Goal: Task Accomplishment & Management: Manage account settings

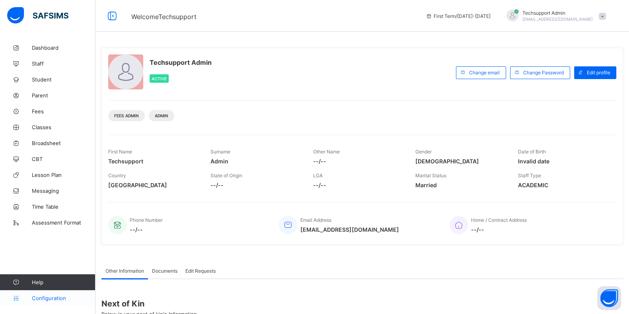
click at [46, 296] on span "Configuration" at bounding box center [63, 298] width 63 height 6
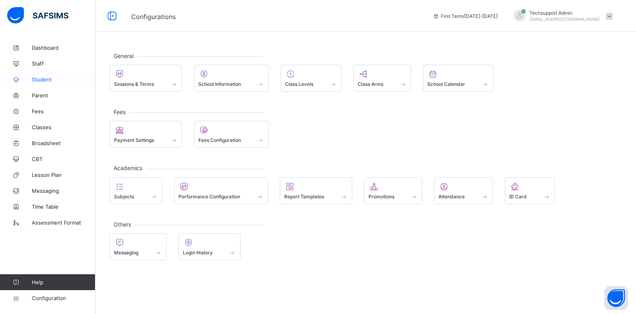
click at [37, 84] on link "Student" at bounding box center [47, 80] width 95 height 16
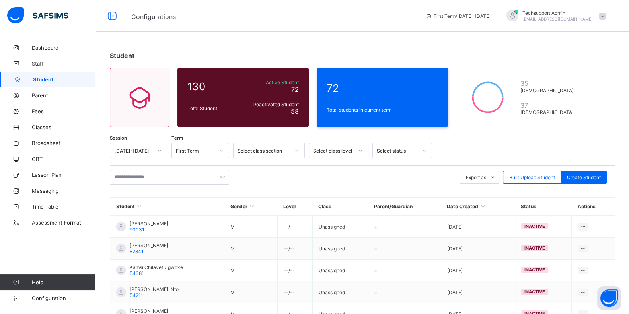
click at [592, 18] on span "[EMAIL_ADDRESS][DOMAIN_NAME]" at bounding box center [557, 19] width 70 height 5
click at [559, 9] on div "First Term / 2024-2025 Techsupport Admin oluwatooni@flexisaf.com" at bounding box center [524, 16] width 207 height 32
click at [561, 15] on span "Techsupport Admin" at bounding box center [557, 13] width 70 height 6
click at [576, 74] on span "Logout" at bounding box center [579, 78] width 52 height 9
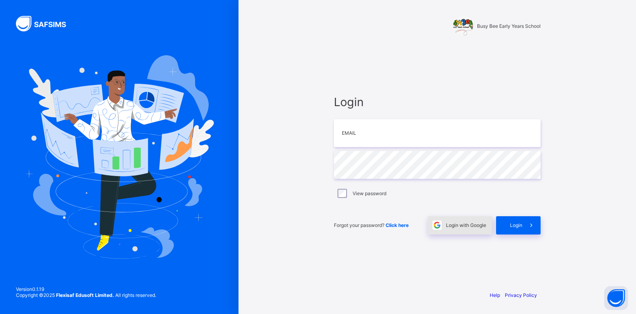
click at [458, 230] on div "Login with Google" at bounding box center [460, 225] width 64 height 18
click at [461, 225] on span "Login with Google" at bounding box center [466, 225] width 40 height 6
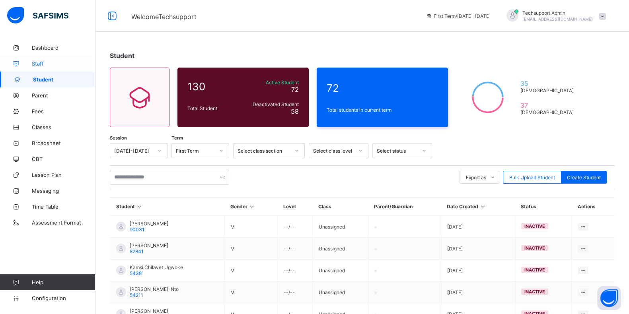
click at [32, 66] on span "Staff" at bounding box center [64, 63] width 64 height 6
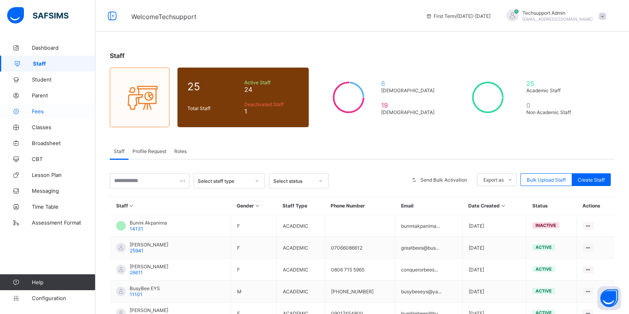
click at [33, 114] on span "Fees" at bounding box center [64, 111] width 64 height 6
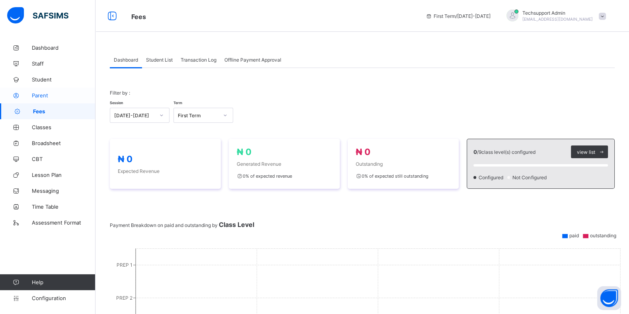
click at [43, 93] on span "Parent" at bounding box center [64, 95] width 64 height 6
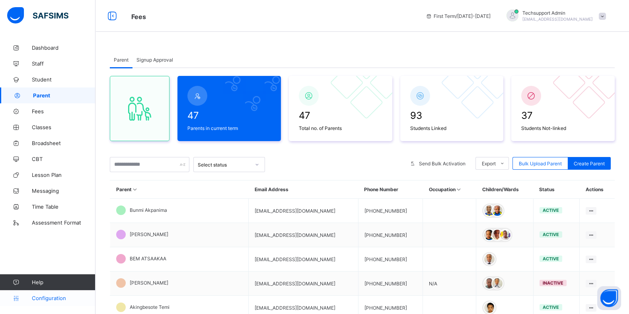
click at [45, 295] on span "Configuration" at bounding box center [63, 298] width 63 height 6
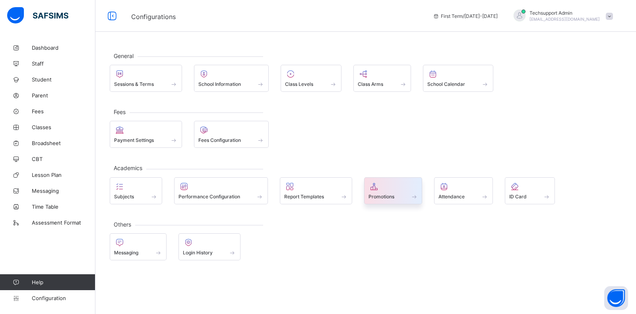
click at [374, 195] on span "Promotions" at bounding box center [382, 197] width 26 height 6
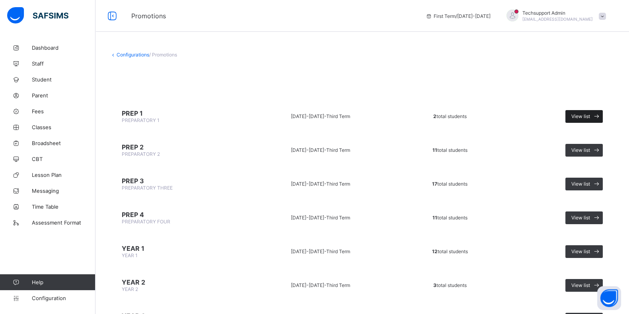
click at [589, 117] on span "View list" at bounding box center [580, 116] width 19 height 6
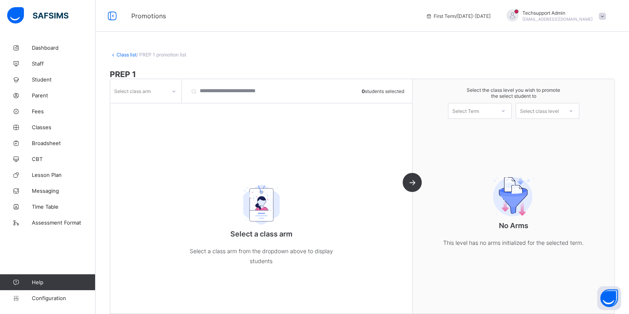
click at [140, 91] on div "Select class arm" at bounding box center [132, 90] width 37 height 15
click at [143, 111] on div "Honey Bees" at bounding box center [146, 108] width 70 height 12
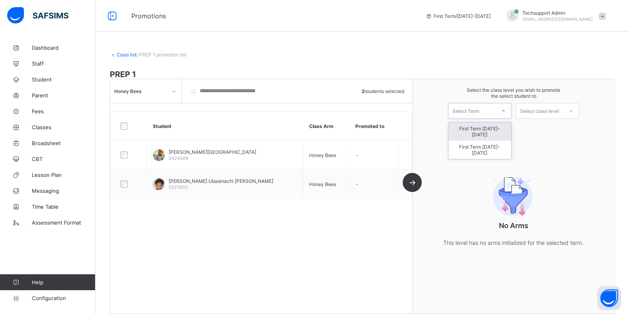
drag, startPoint x: 487, startPoint y: 109, endPoint x: 485, endPoint y: 116, distance: 7.8
click at [487, 109] on div "Select Term" at bounding box center [471, 110] width 47 height 11
click at [482, 142] on div "First Term 2025-2026" at bounding box center [479, 150] width 63 height 18
click at [584, 20] on span "[EMAIL_ADDRESS][DOMAIN_NAME]" at bounding box center [557, 19] width 70 height 5
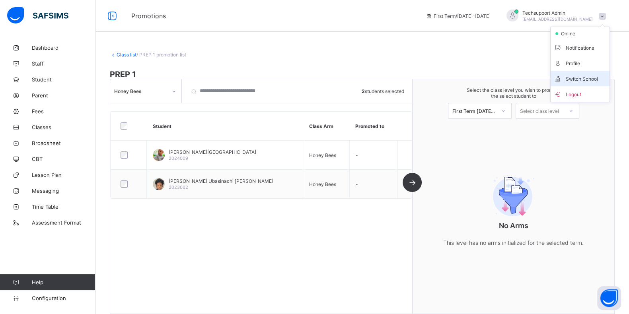
click at [576, 80] on span "Switch School" at bounding box center [579, 78] width 52 height 9
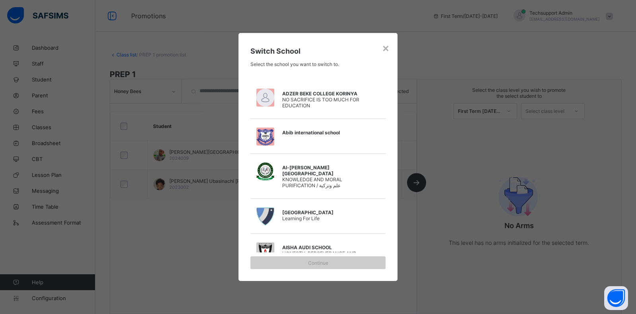
click at [395, 51] on div "Switch School Select the school you want to switch to." at bounding box center [318, 54] width 159 height 43
click at [388, 50] on div "×" at bounding box center [386, 48] width 8 height 14
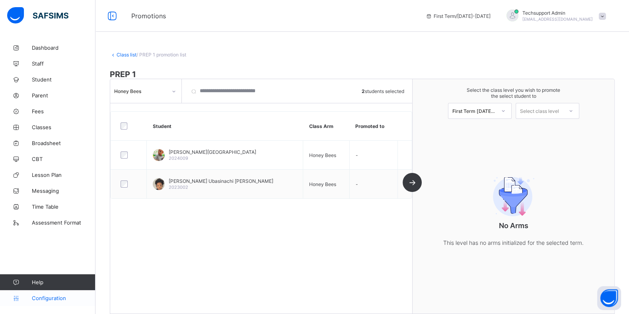
click at [49, 299] on span "Configuration" at bounding box center [63, 298] width 63 height 6
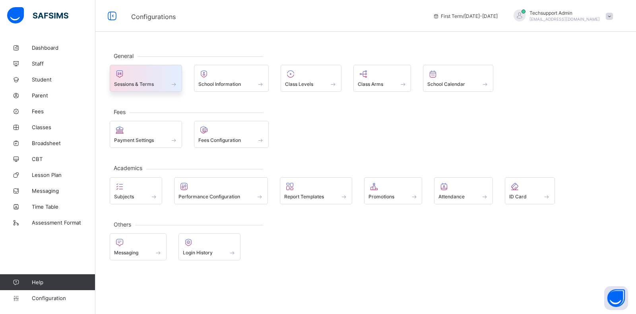
click at [163, 77] on div at bounding box center [146, 74] width 64 height 10
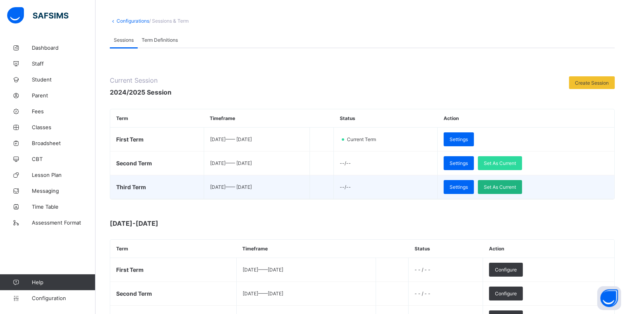
scroll to position [49, 0]
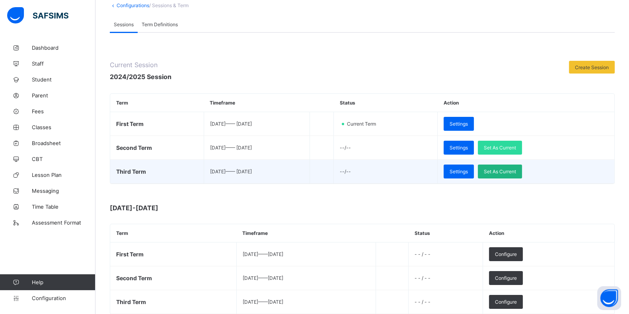
click at [518, 174] on div "Set As Current" at bounding box center [499, 172] width 44 height 14
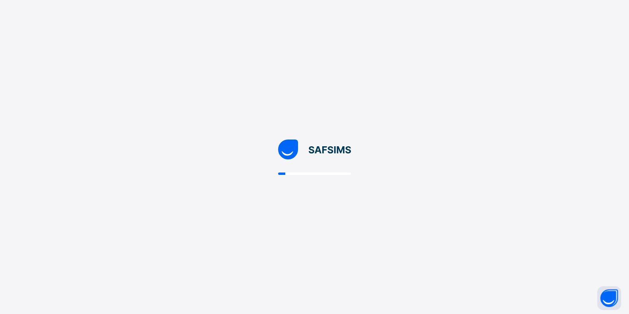
scroll to position [0, 0]
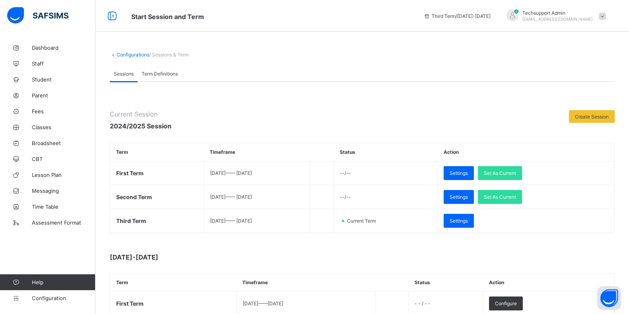
click at [567, 12] on span "Techsupport Admin" at bounding box center [557, 13] width 70 height 6
click at [570, 97] on li "Subscription" at bounding box center [579, 92] width 59 height 13
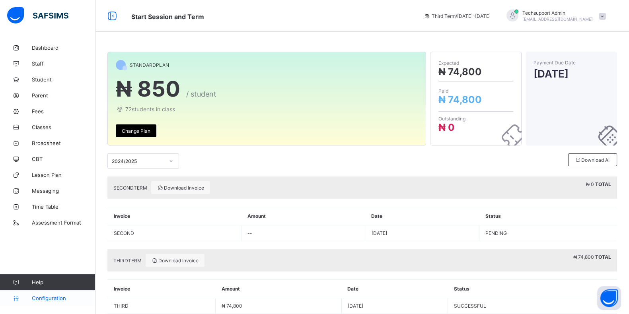
click at [43, 301] on link "Configuration" at bounding box center [47, 298] width 95 height 16
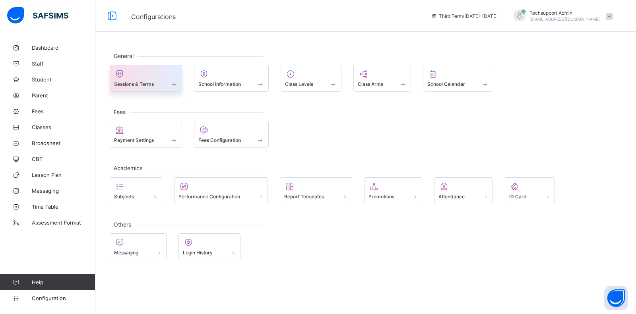
click at [133, 75] on div at bounding box center [146, 74] width 64 height 10
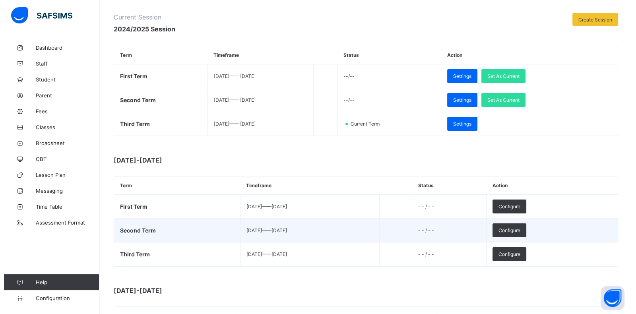
scroll to position [99, 0]
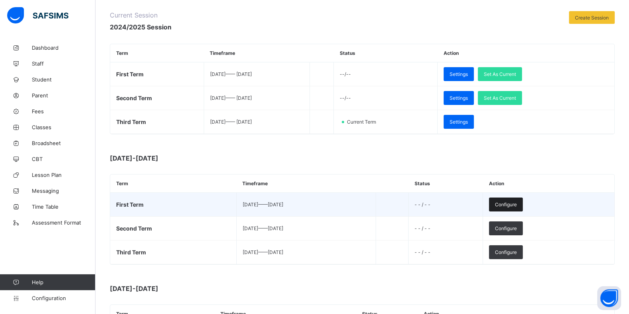
click at [516, 202] on span "Configure" at bounding box center [506, 205] width 22 height 6
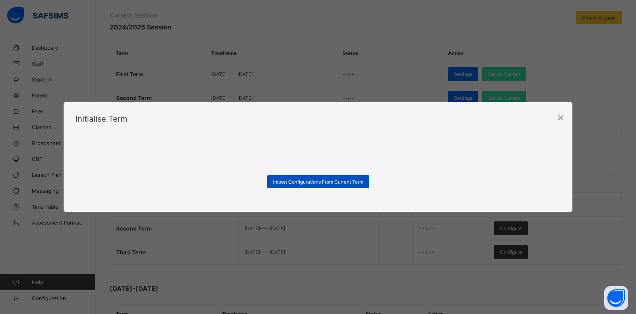
click at [337, 184] on div "Import Configurations From Current Term" at bounding box center [318, 181] width 102 height 13
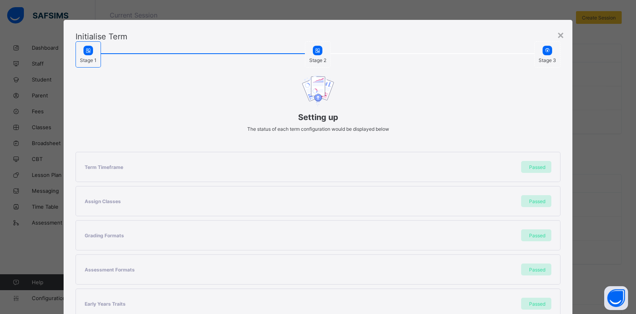
scroll to position [147, 0]
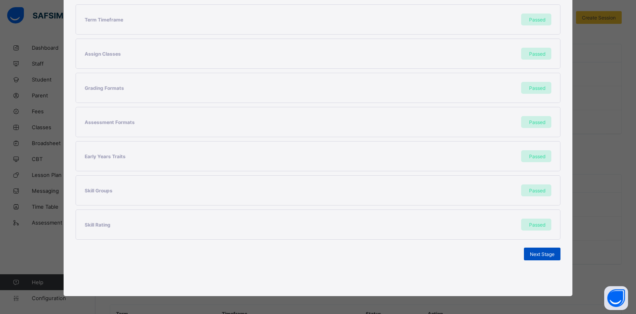
click at [540, 253] on span "Next Stage" at bounding box center [542, 254] width 25 height 6
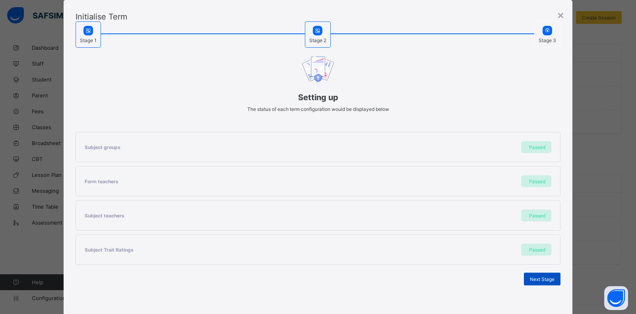
scroll to position [45, 0]
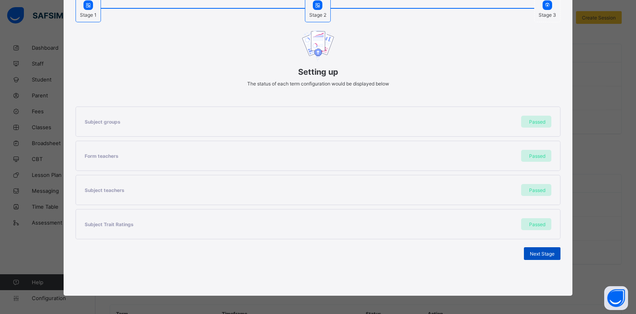
click at [538, 252] on span "Next Stage" at bounding box center [542, 254] width 25 height 6
click at [534, 252] on span "Set As Current Term" at bounding box center [532, 254] width 45 height 6
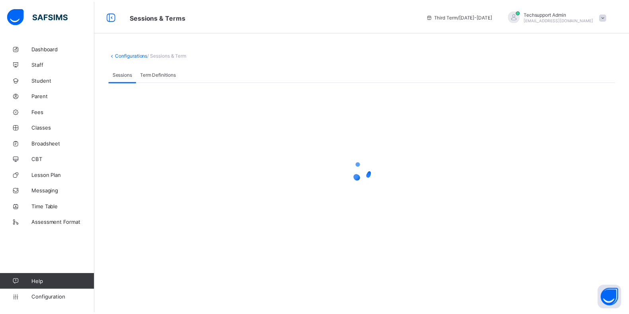
scroll to position [0, 0]
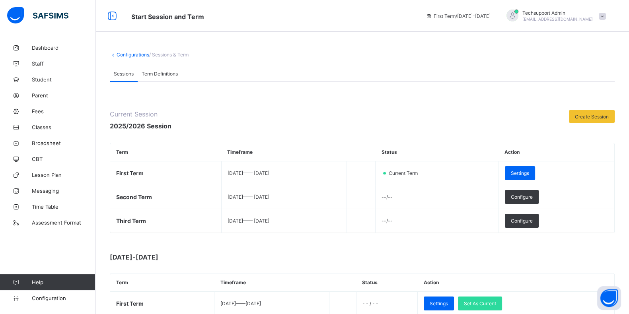
click at [582, 19] on span "[EMAIL_ADDRESS][DOMAIN_NAME]" at bounding box center [557, 19] width 70 height 5
click at [584, 88] on li "Subscription" at bounding box center [579, 92] width 59 height 13
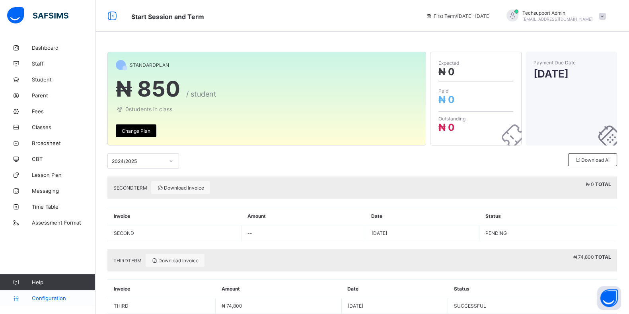
click at [60, 301] on span "Configuration" at bounding box center [63, 298] width 63 height 6
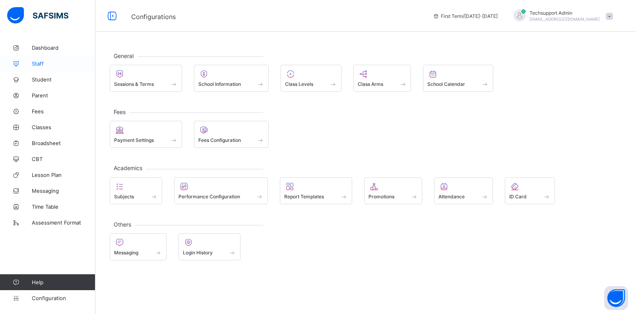
click at [51, 69] on link "Staff" at bounding box center [47, 64] width 95 height 16
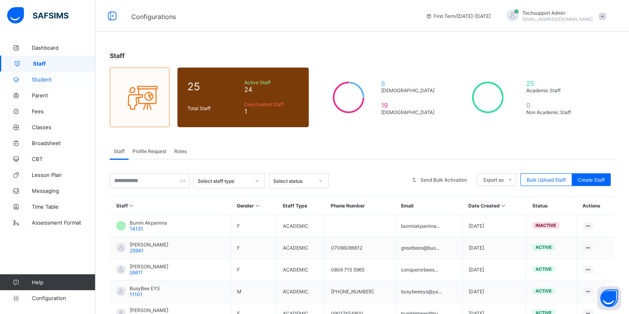
click at [49, 86] on link "Student" at bounding box center [47, 80] width 95 height 16
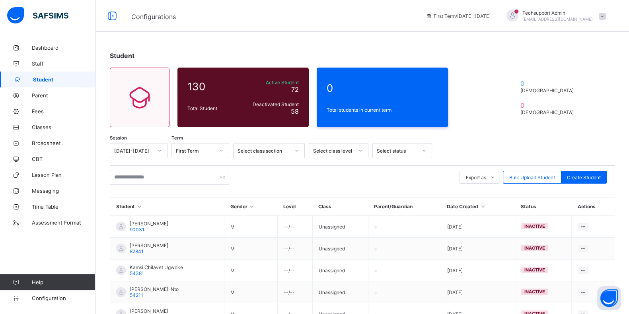
click at [540, 24] on div "First Term / 2025-2026 Techsupport Admin oluwatooni@flexisaf.com" at bounding box center [524, 16] width 207 height 32
click at [553, 19] on span "[EMAIL_ADDRESS][DOMAIN_NAME]" at bounding box center [557, 19] width 70 height 5
click at [569, 95] on li "Subscription" at bounding box center [579, 92] width 59 height 13
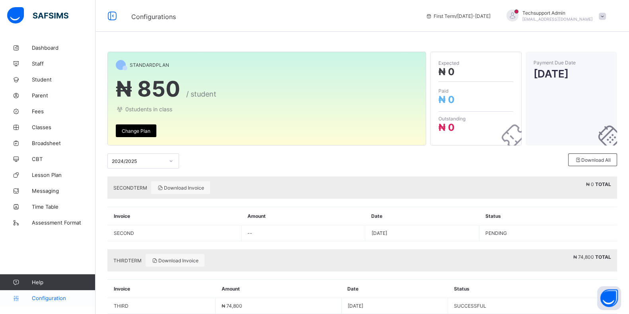
click at [60, 299] on span "Configuration" at bounding box center [63, 298] width 63 height 6
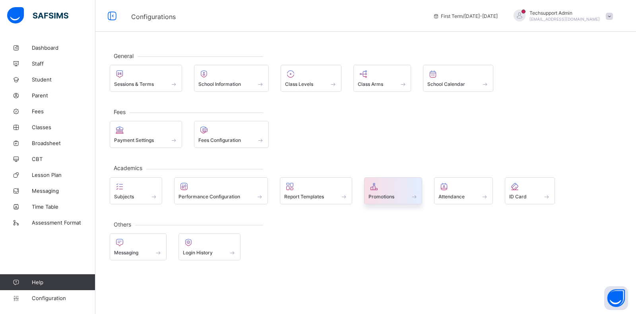
click at [396, 198] on div "Promotions" at bounding box center [394, 196] width 50 height 7
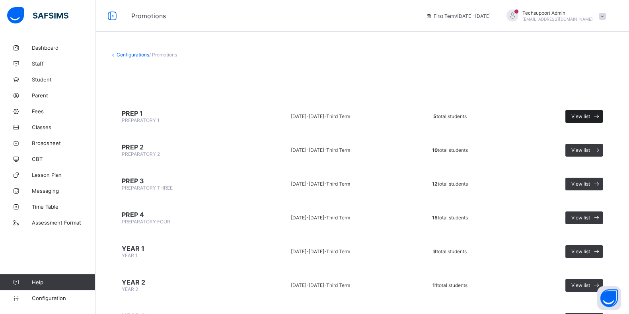
click at [589, 114] on span "View list" at bounding box center [580, 116] width 19 height 6
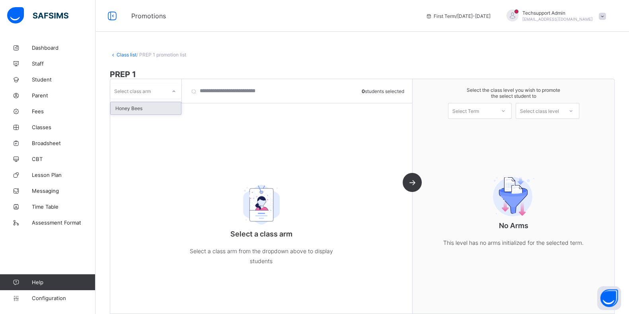
click at [158, 87] on div "Select class arm" at bounding box center [138, 90] width 56 height 11
click at [156, 110] on div "Honey Bees" at bounding box center [146, 108] width 70 height 12
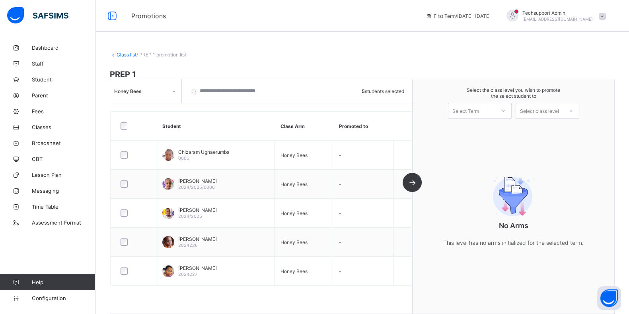
click at [498, 116] on div "Select Term" at bounding box center [480, 111] width 64 height 16
click at [483, 132] on div "First Term 2025-2026" at bounding box center [479, 131] width 63 height 18
click at [554, 110] on div "Select class level" at bounding box center [539, 111] width 39 height 16
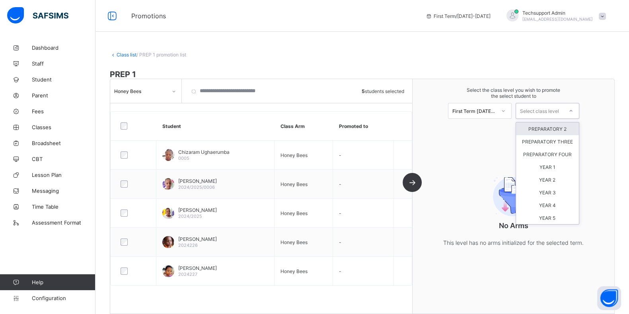
click at [549, 128] on div "PREPARATORY 2" at bounding box center [547, 128] width 63 height 13
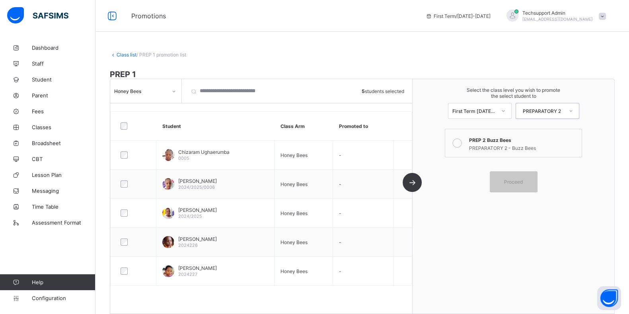
click at [477, 144] on div "PREPARATORY 2 - Buzz Bees" at bounding box center [523, 147] width 109 height 8
click at [511, 180] on span "Proceed" at bounding box center [513, 182] width 19 height 6
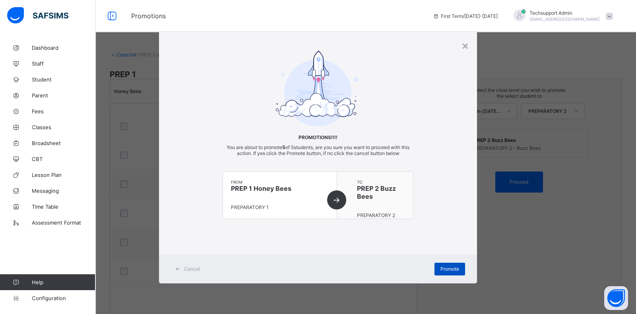
click at [455, 267] on span "Promote" at bounding box center [449, 269] width 19 height 6
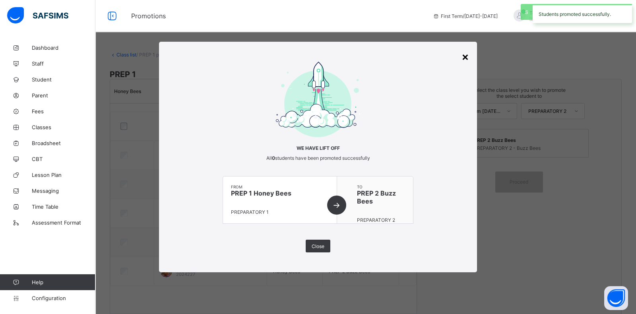
click at [466, 60] on div "×" at bounding box center [466, 57] width 8 height 14
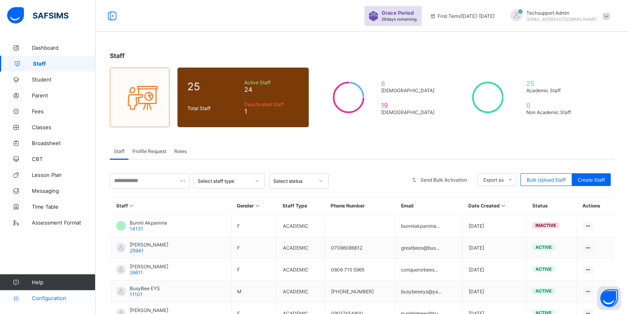
click at [41, 299] on span "Configuration" at bounding box center [63, 298] width 63 height 6
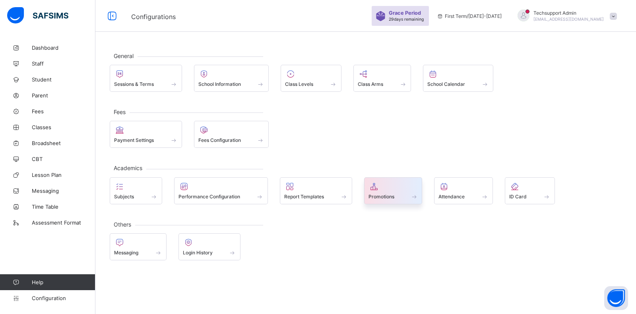
click at [386, 186] on div at bounding box center [394, 187] width 50 height 10
